Goal: Find specific page/section: Find specific page/section

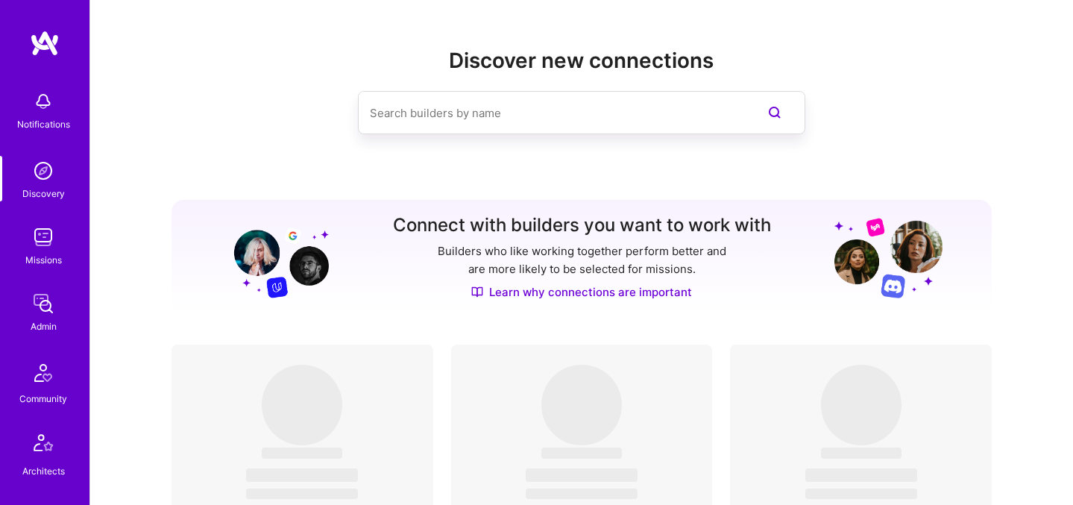
click at [40, 247] on img at bounding box center [43, 237] width 30 height 30
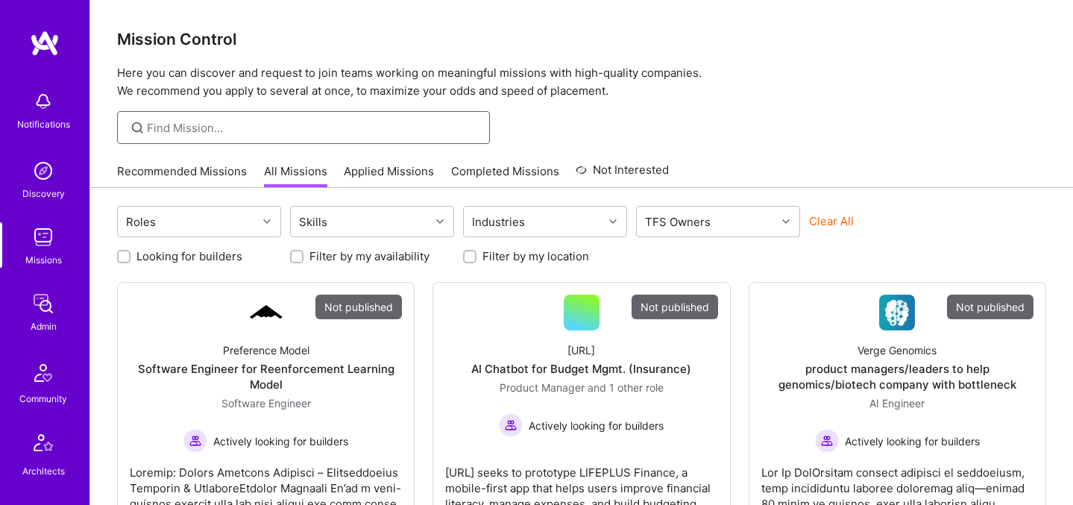
click at [166, 128] on input at bounding box center [313, 128] width 332 height 16
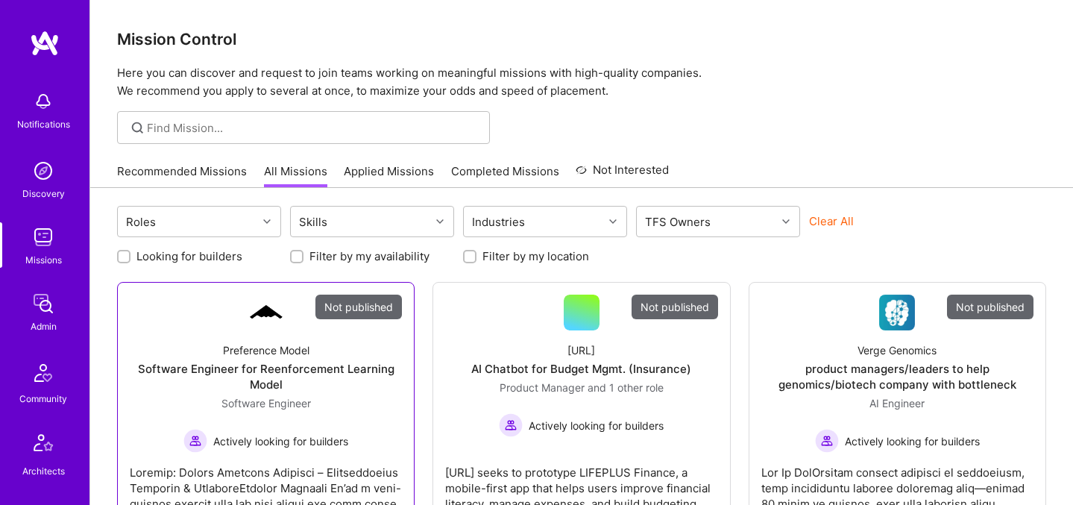
click at [258, 350] on div "Preference Model" at bounding box center [266, 350] width 86 height 16
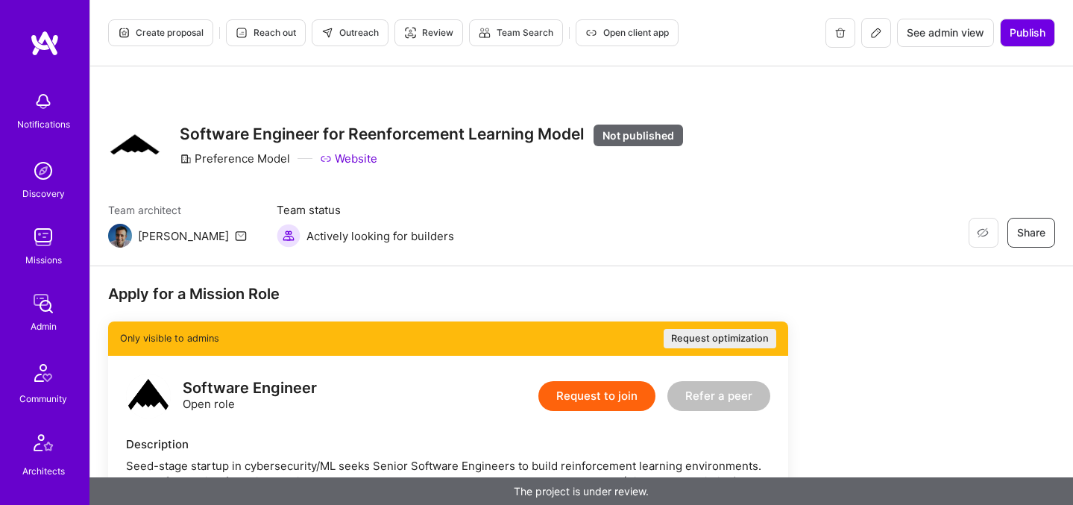
click at [877, 34] on icon at bounding box center [876, 33] width 12 height 12
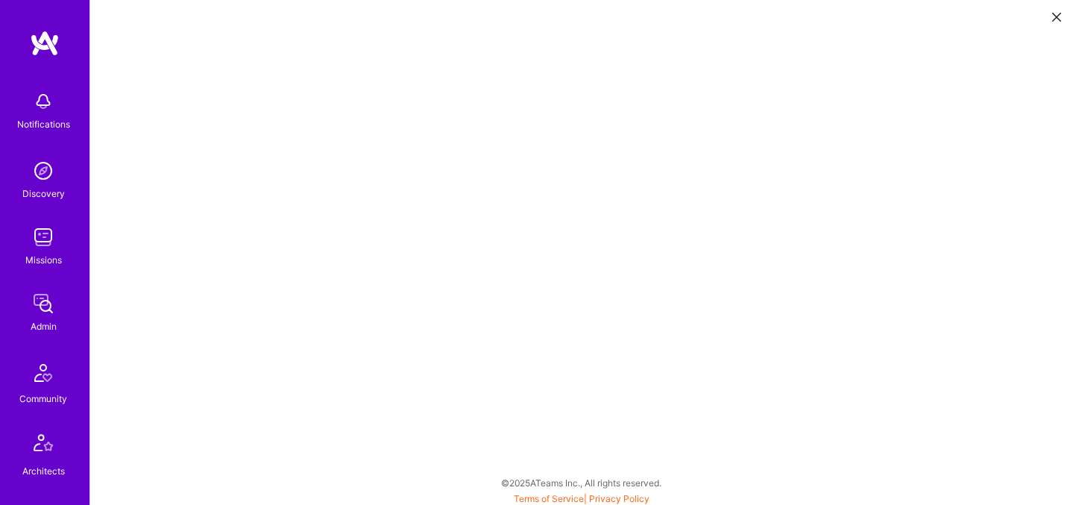
click at [28, 238] on img at bounding box center [43, 237] width 30 height 30
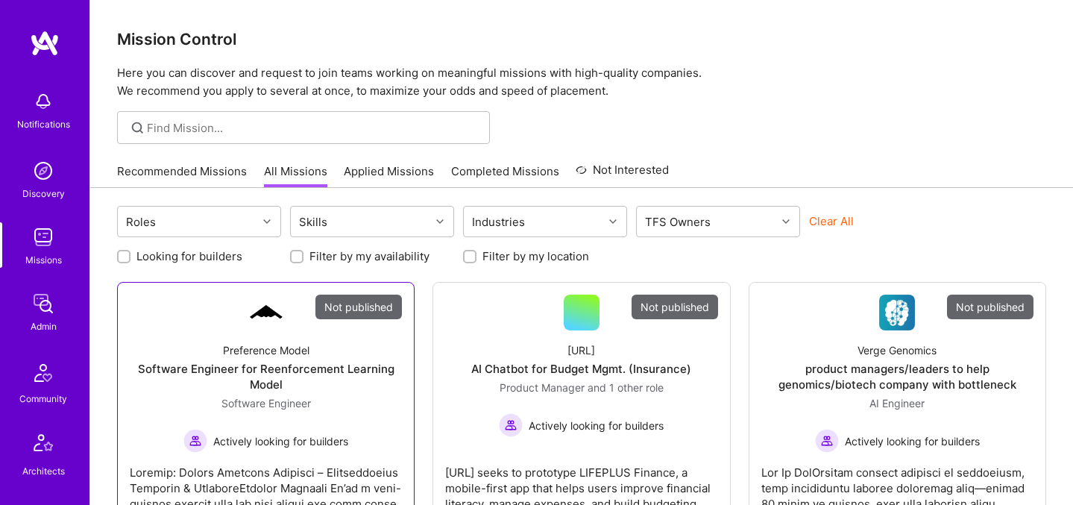
click at [236, 352] on div "Preference Model" at bounding box center [266, 350] width 86 height 16
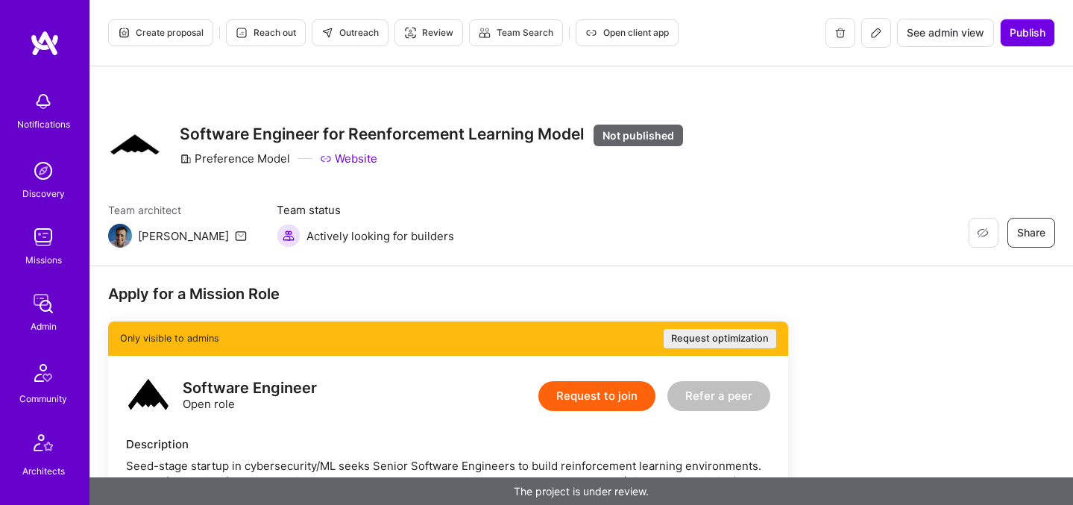
click at [875, 37] on icon at bounding box center [876, 33] width 12 height 12
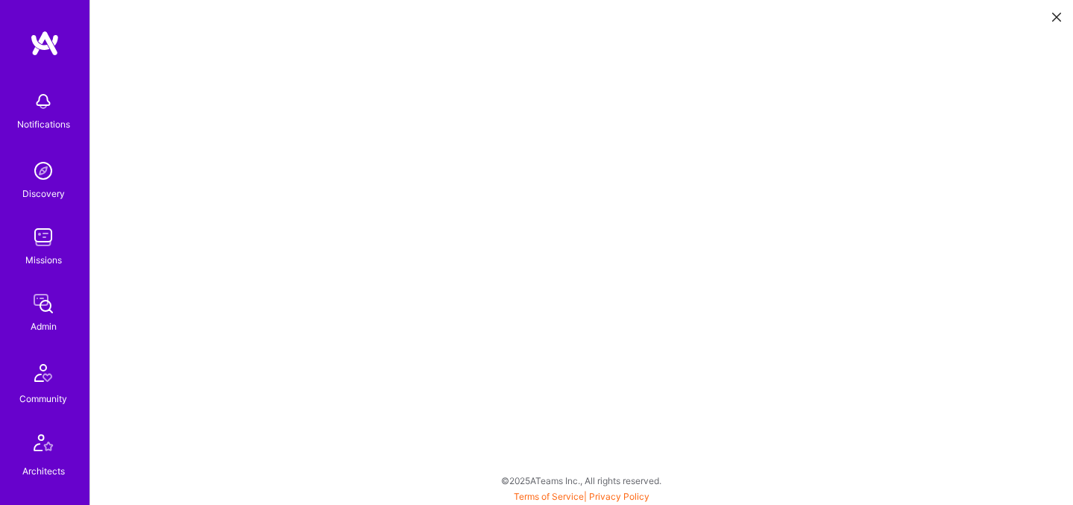
scroll to position [3, 0]
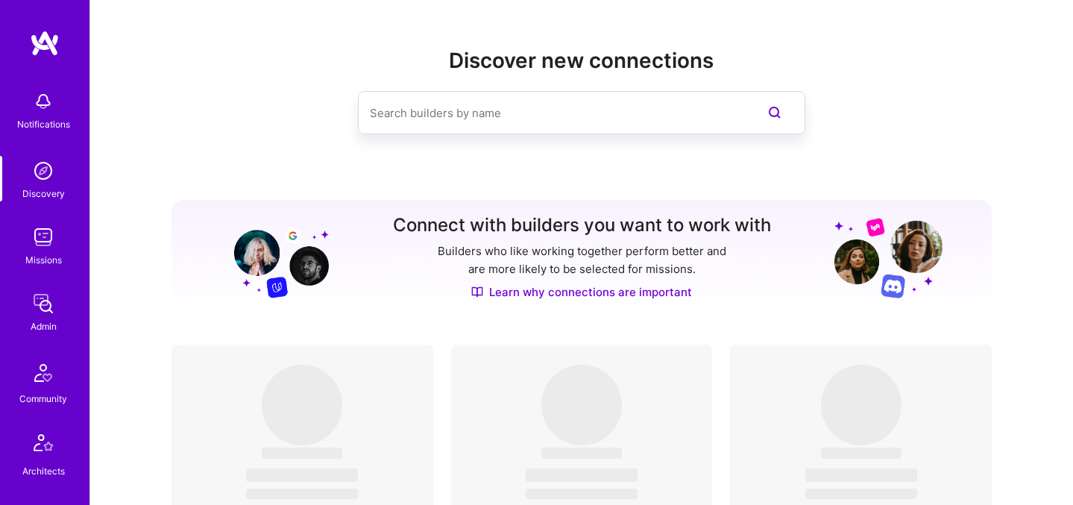
click at [25, 252] on div "Missions" at bounding box center [43, 260] width 37 height 16
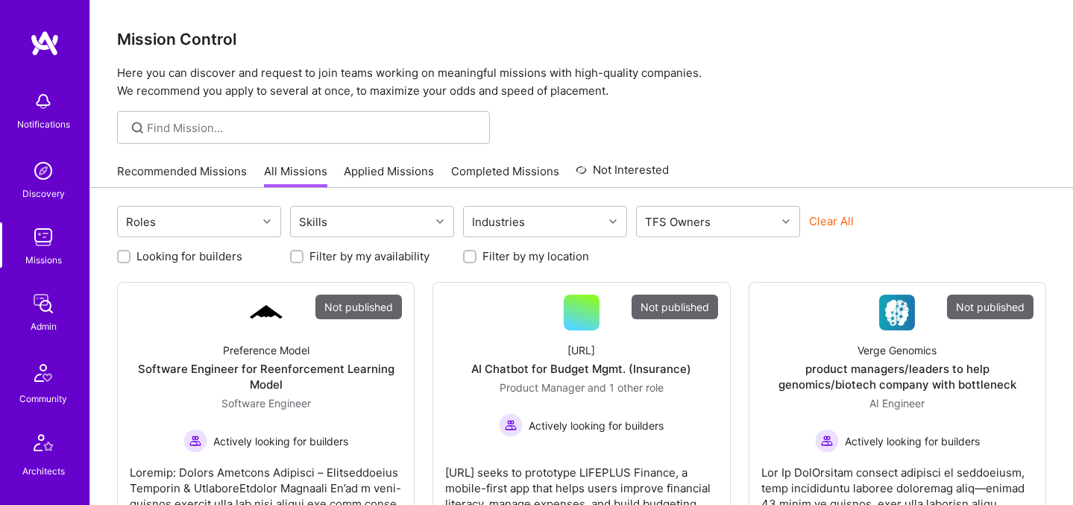
click at [841, 215] on button "Clear All" at bounding box center [831, 221] width 45 height 16
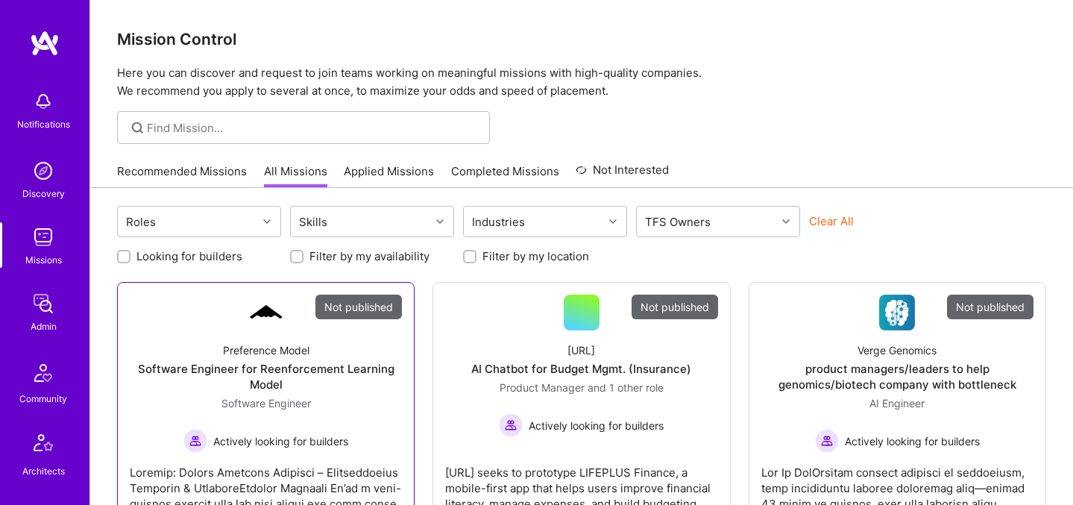
click at [329, 414] on div "Software Engineer Actively looking for builders" at bounding box center [265, 423] width 165 height 57
